Goal: Navigation & Orientation: Find specific page/section

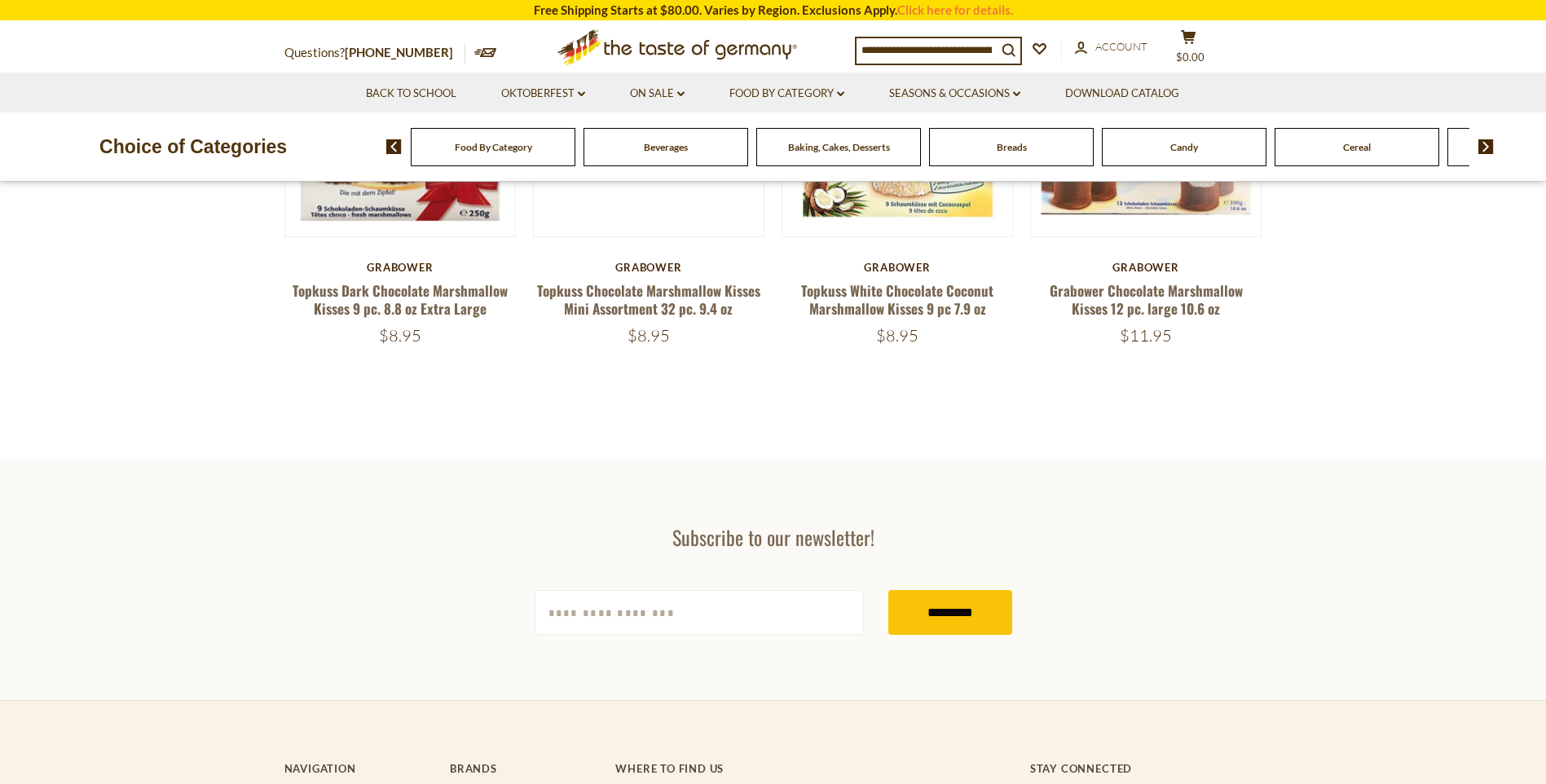
scroll to position [163, 0]
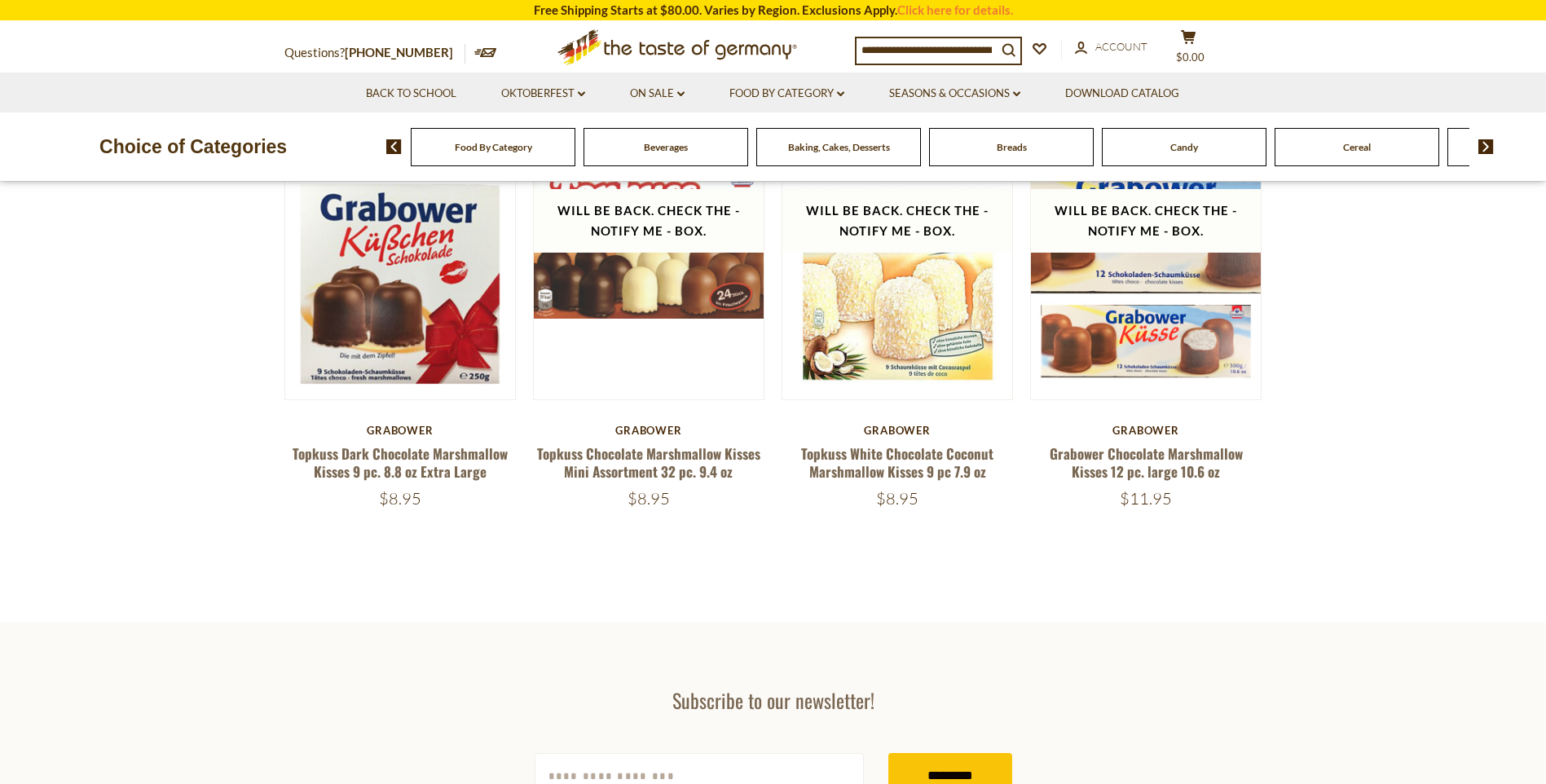
click at [483, 144] on span "Food By Category" at bounding box center [494, 147] width 78 height 12
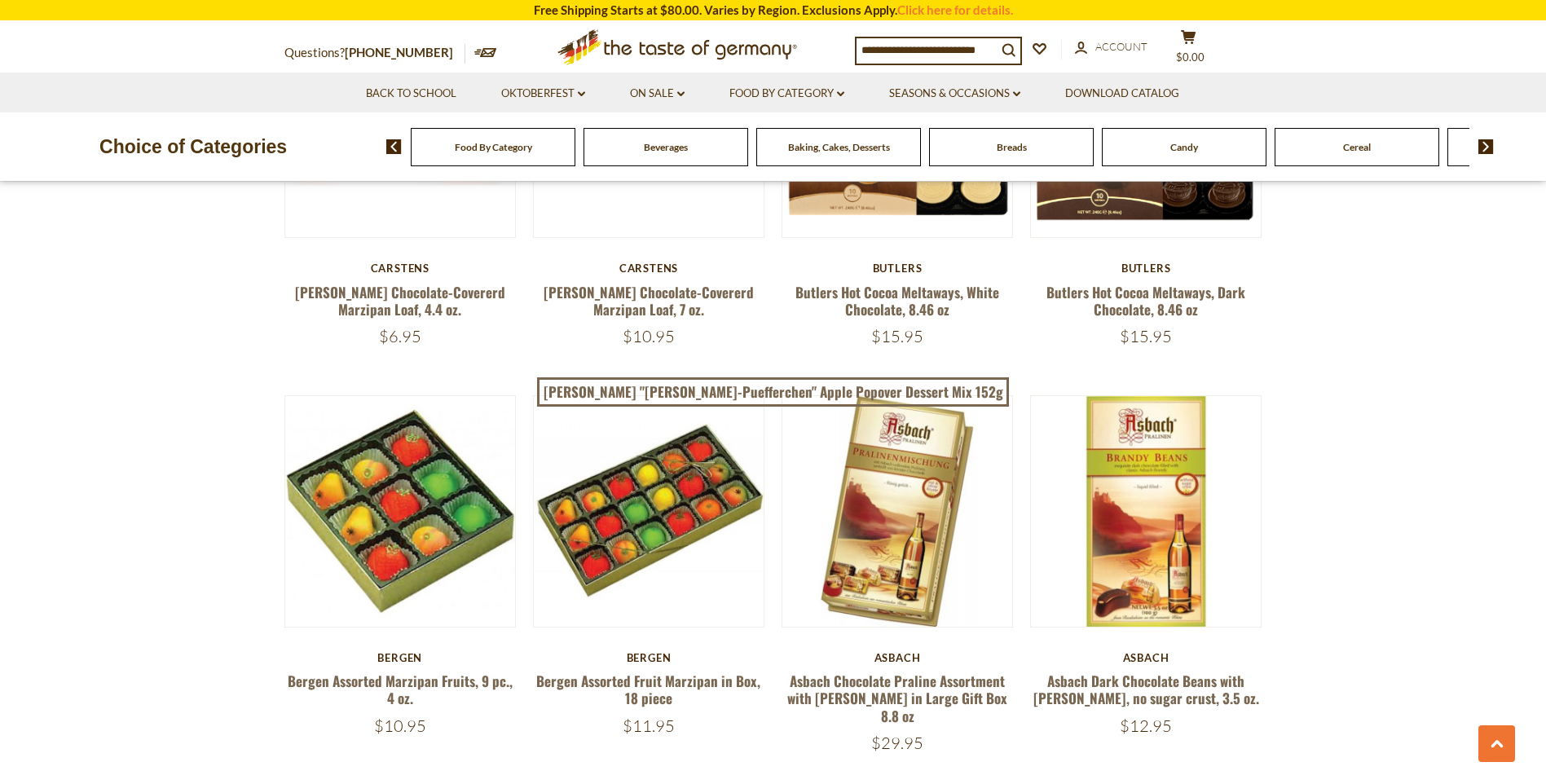
scroll to position [2526, 0]
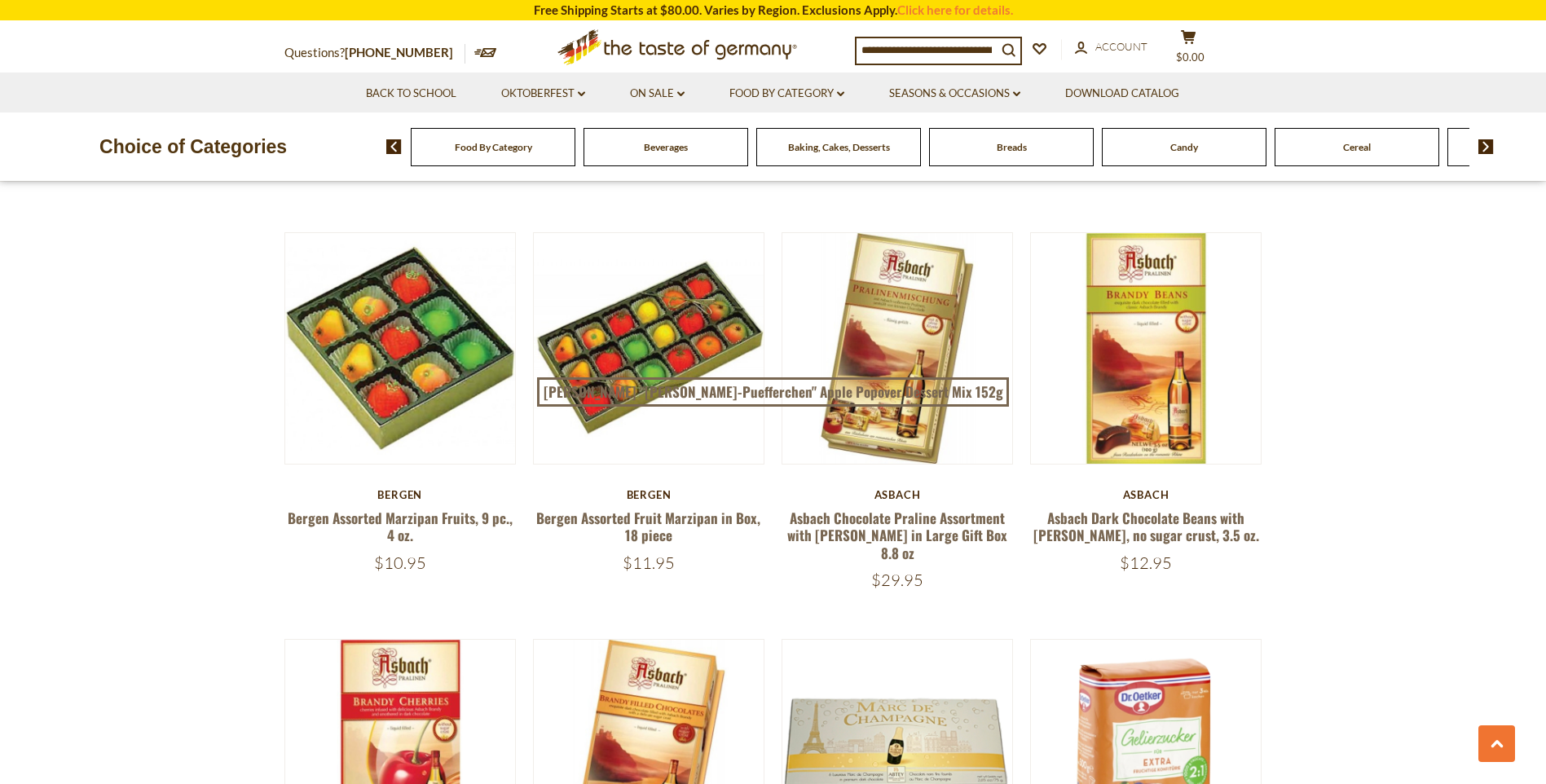
click at [1486, 146] on img at bounding box center [1486, 146] width 16 height 15
click at [1479, 147] on img at bounding box center [1486, 146] width 16 height 15
click at [1486, 148] on img at bounding box center [1486, 146] width 16 height 15
click at [1483, 150] on img at bounding box center [1486, 146] width 16 height 15
click at [1491, 148] on img at bounding box center [1486, 146] width 16 height 15
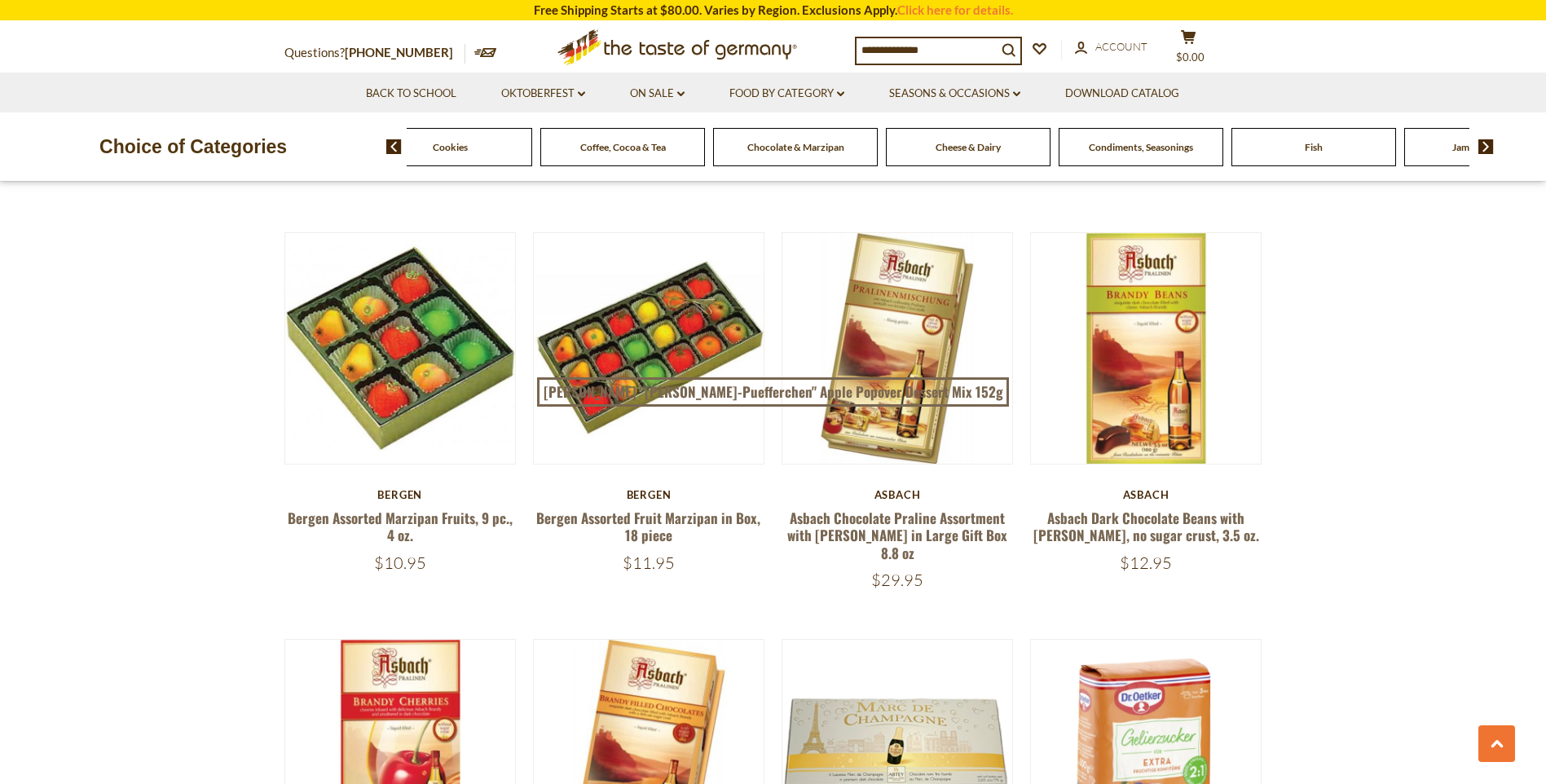
click at [1491, 148] on img at bounding box center [1486, 146] width 16 height 15
click at [1484, 155] on div "Food By Category Beverages Baking, Cakes, Desserts Breads Candy Cereal Cookies …" at bounding box center [966, 146] width 1160 height 39
click at [1484, 144] on img at bounding box center [1486, 146] width 16 height 15
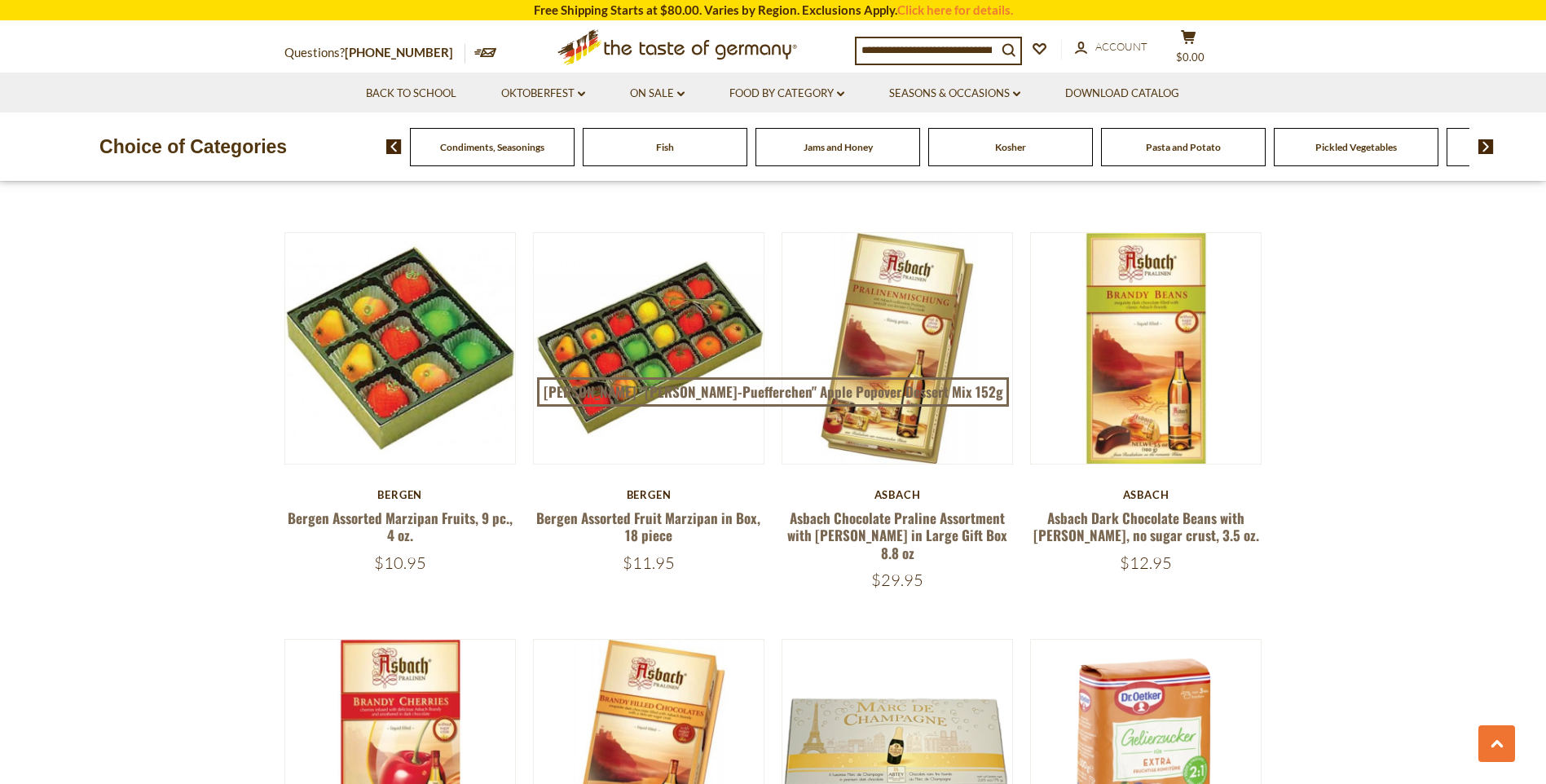
click at [1223, 151] on span "Pasta and Potato" at bounding box center [1194, 147] width 75 height 12
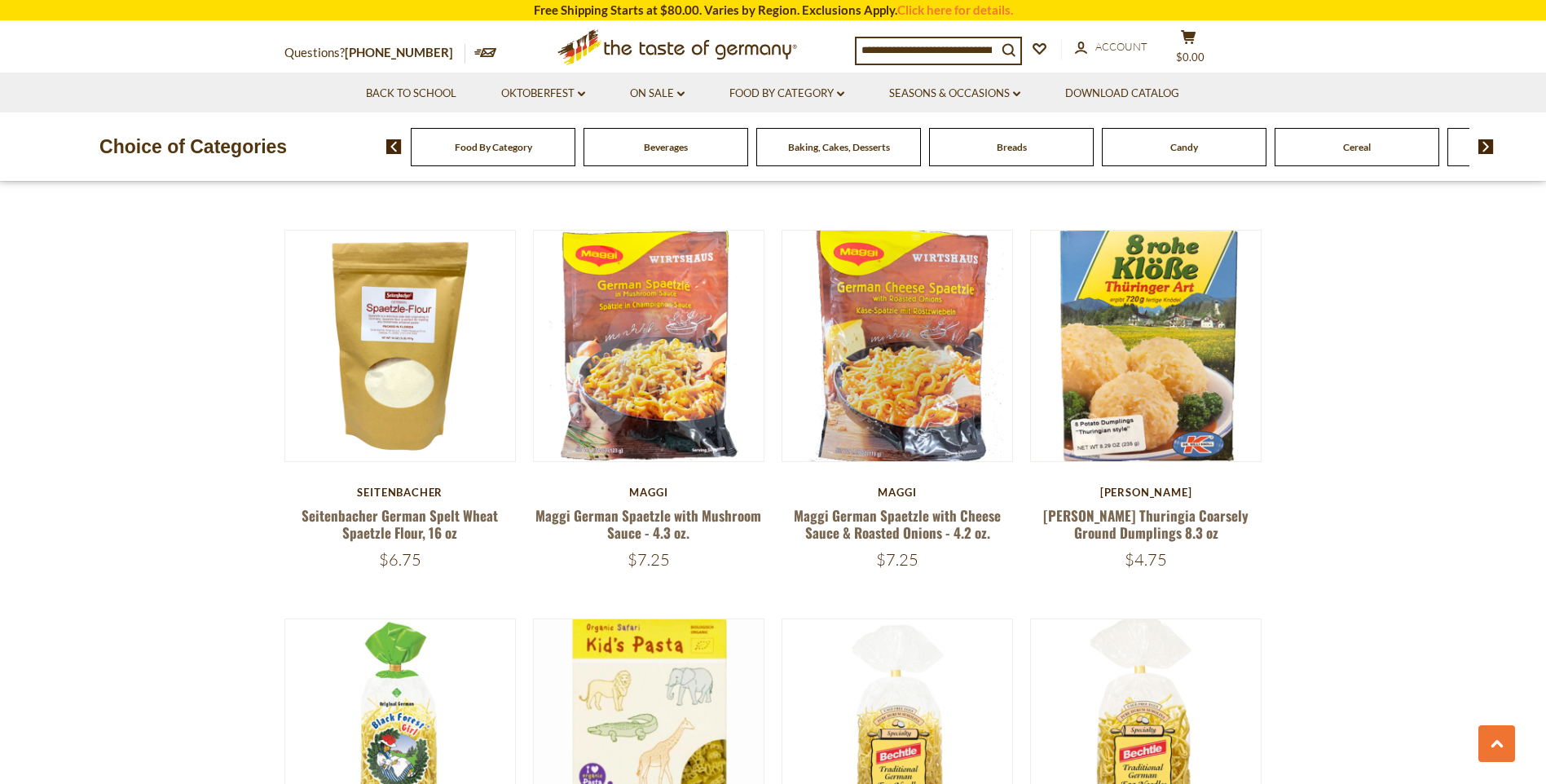
scroll to position [2607, 0]
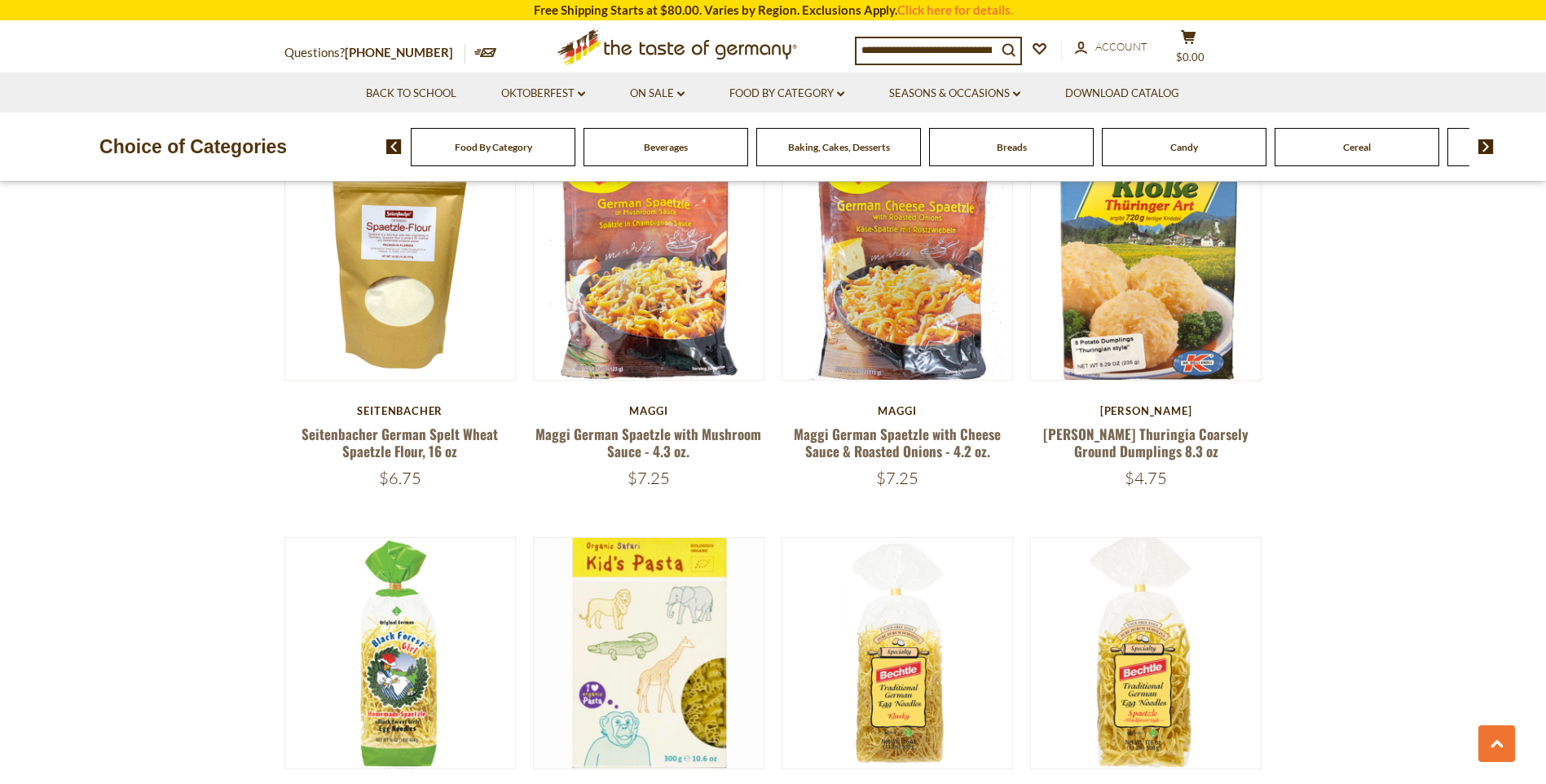
click at [1484, 147] on img at bounding box center [1486, 146] width 16 height 15
click at [1488, 144] on img at bounding box center [1486, 146] width 16 height 15
click at [1484, 144] on img at bounding box center [1486, 146] width 16 height 15
click at [1485, 144] on img at bounding box center [1486, 146] width 16 height 15
click at [1181, 147] on span "Cheese & Dairy" at bounding box center [1185, 147] width 65 height 12
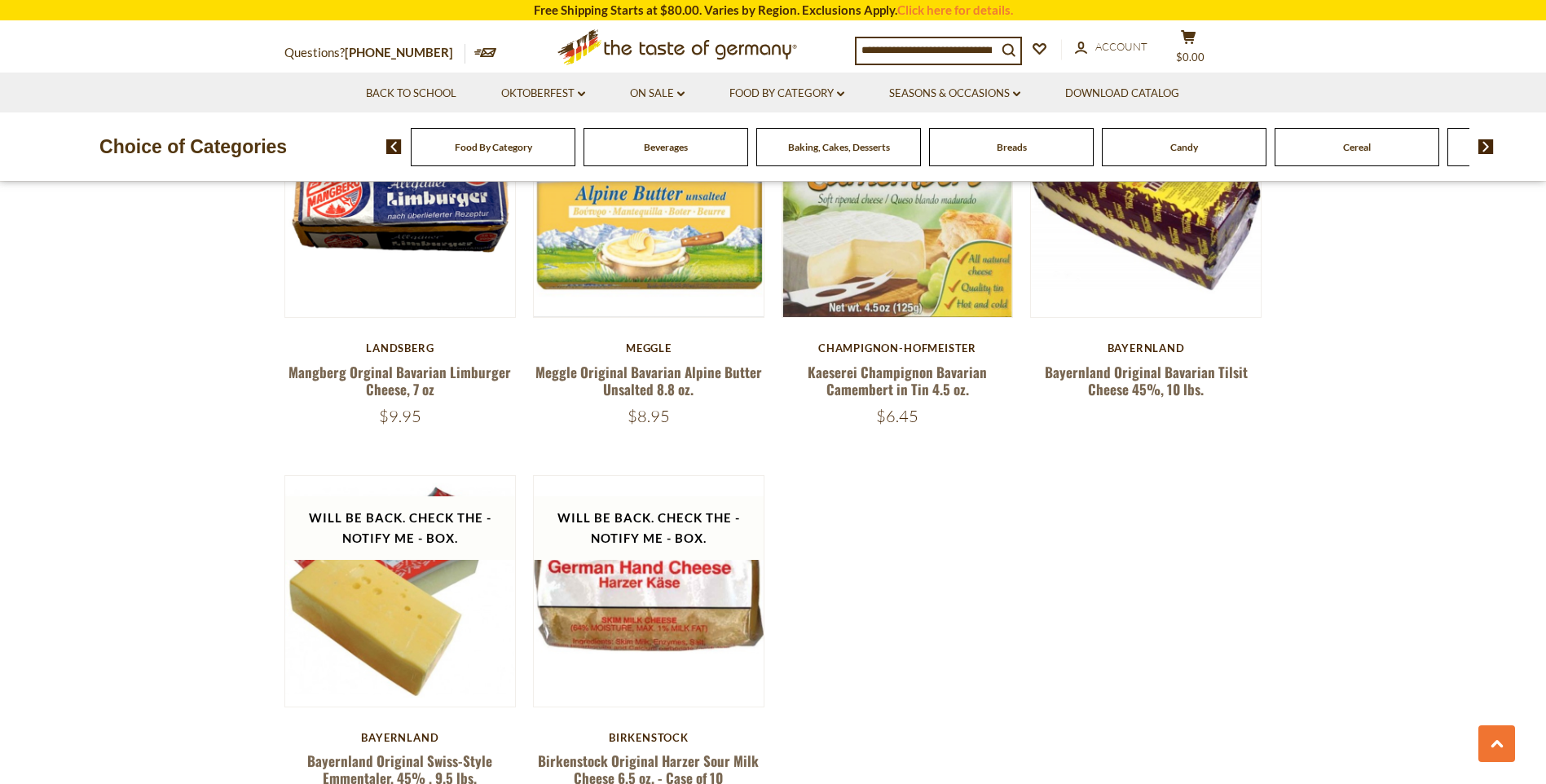
scroll to position [1955, 0]
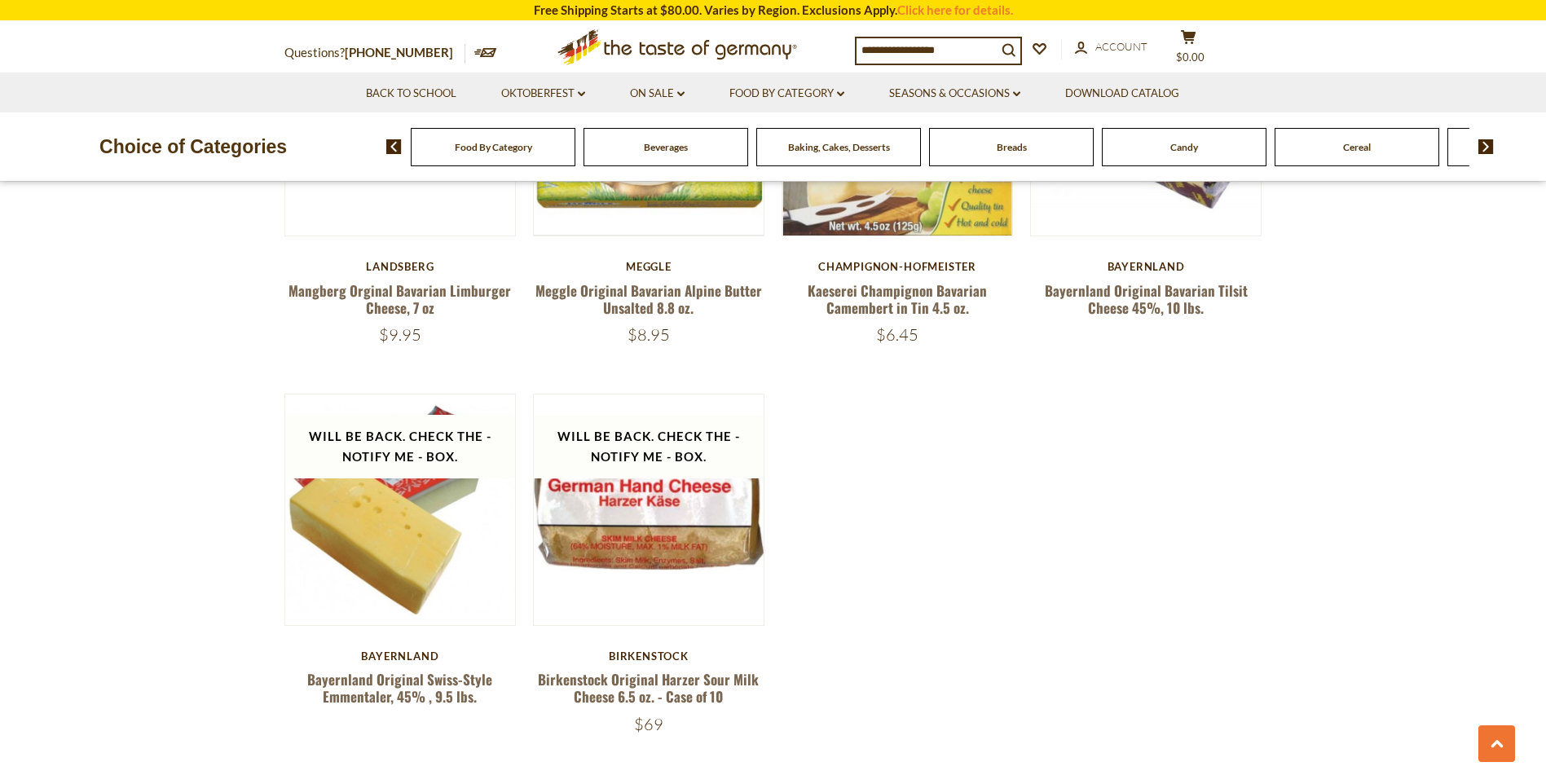
click at [1489, 150] on img at bounding box center [1486, 146] width 16 height 15
click at [1487, 148] on img at bounding box center [1486, 146] width 16 height 15
click at [1406, 144] on span "Condiments, Seasonings" at bounding box center [1356, 147] width 104 height 12
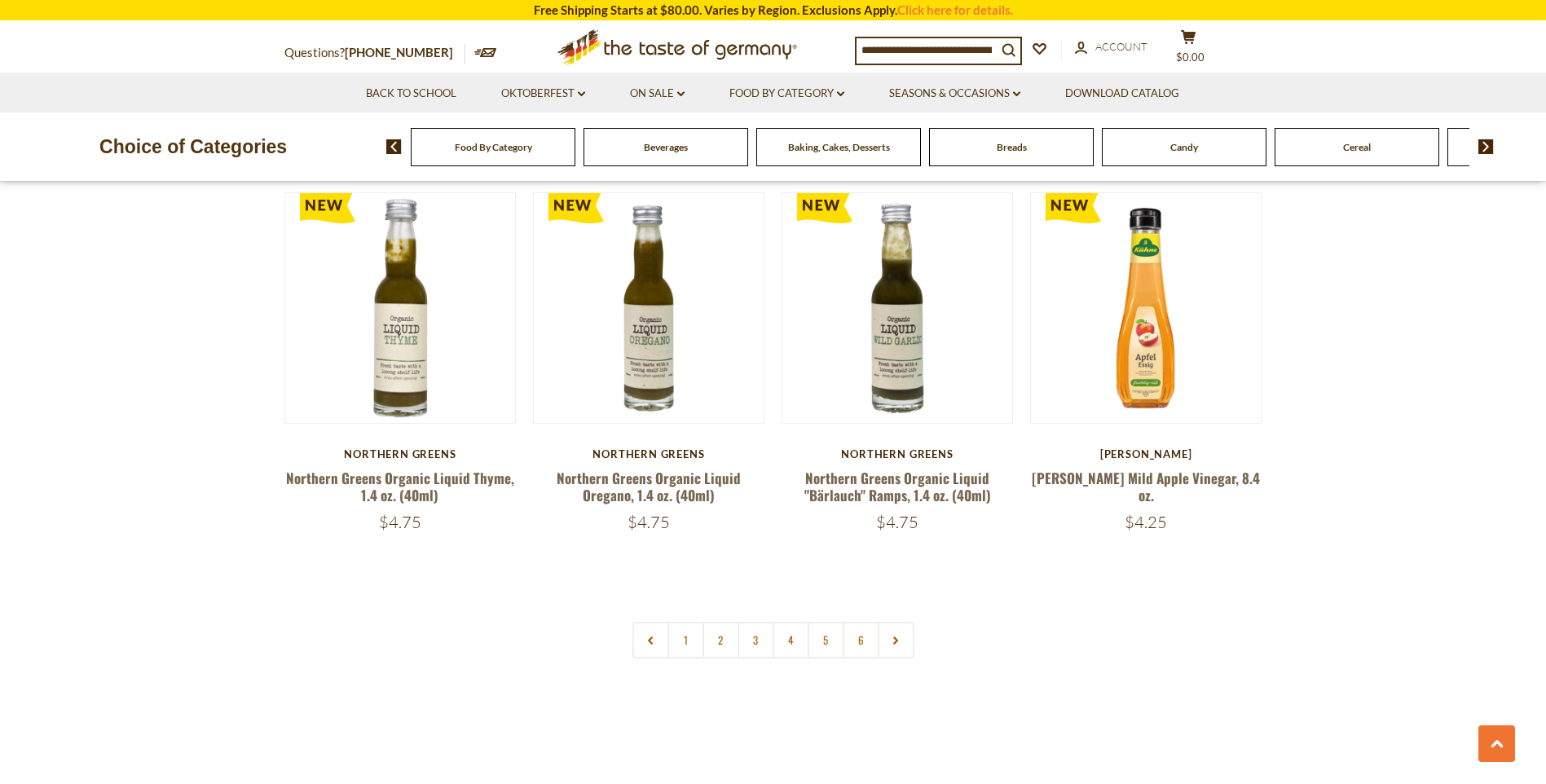
scroll to position [3828, 0]
